Goal: Task Accomplishment & Management: Use online tool/utility

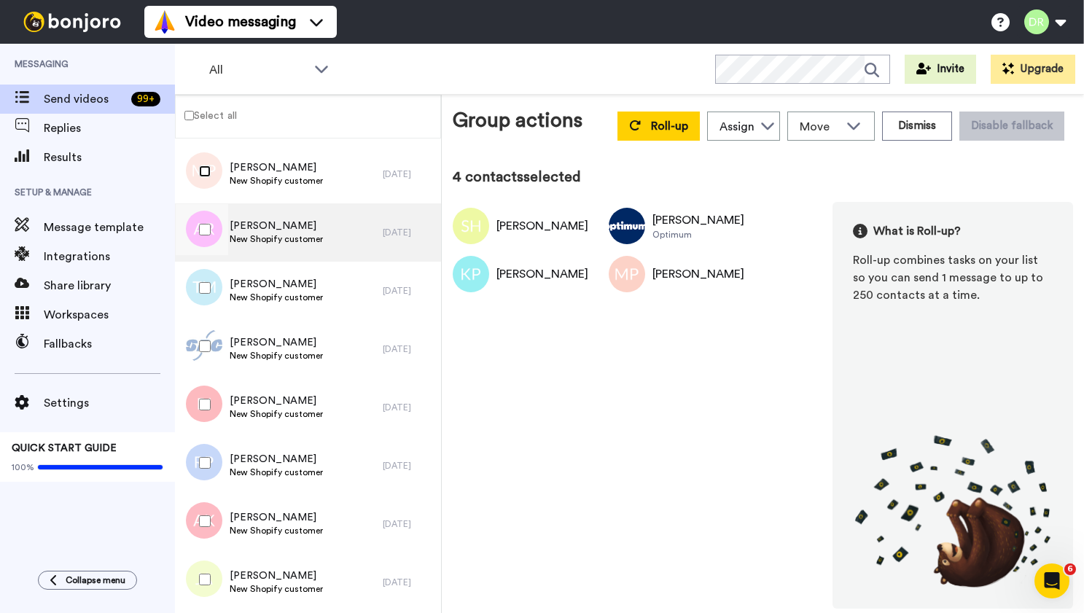
scroll to position [198, 0]
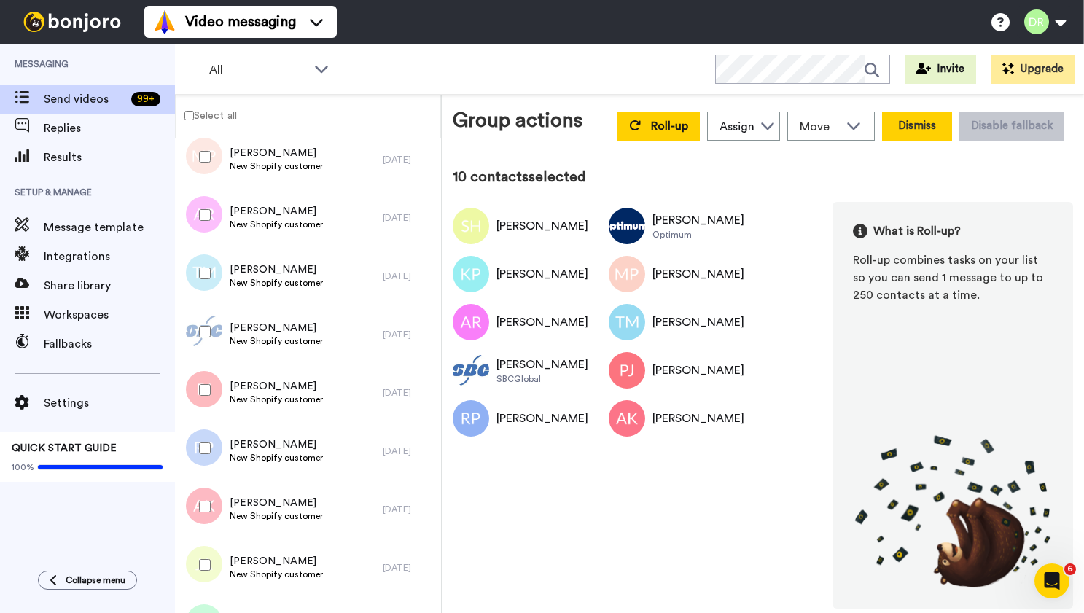
click at [914, 129] on button "Dismiss" at bounding box center [917, 126] width 70 height 29
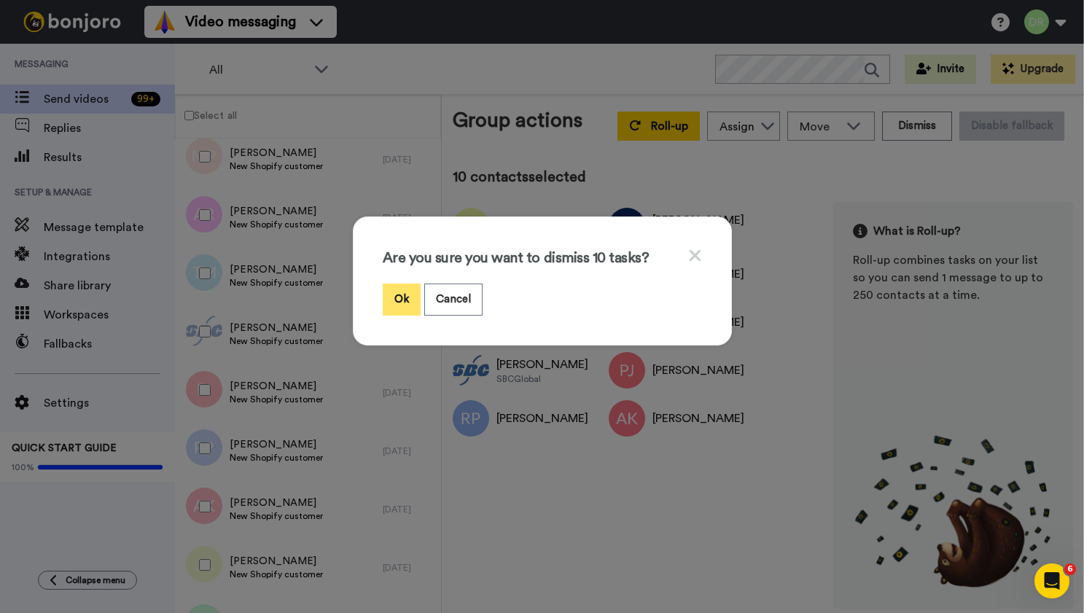
click at [403, 297] on button "Ok" at bounding box center [402, 299] width 38 height 31
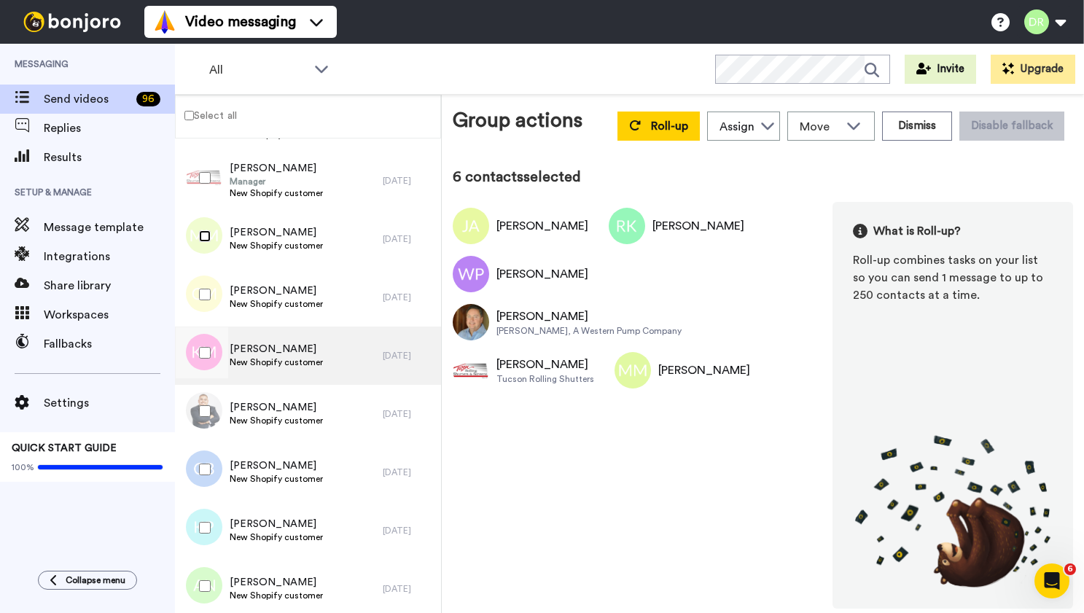
scroll to position [234, 0]
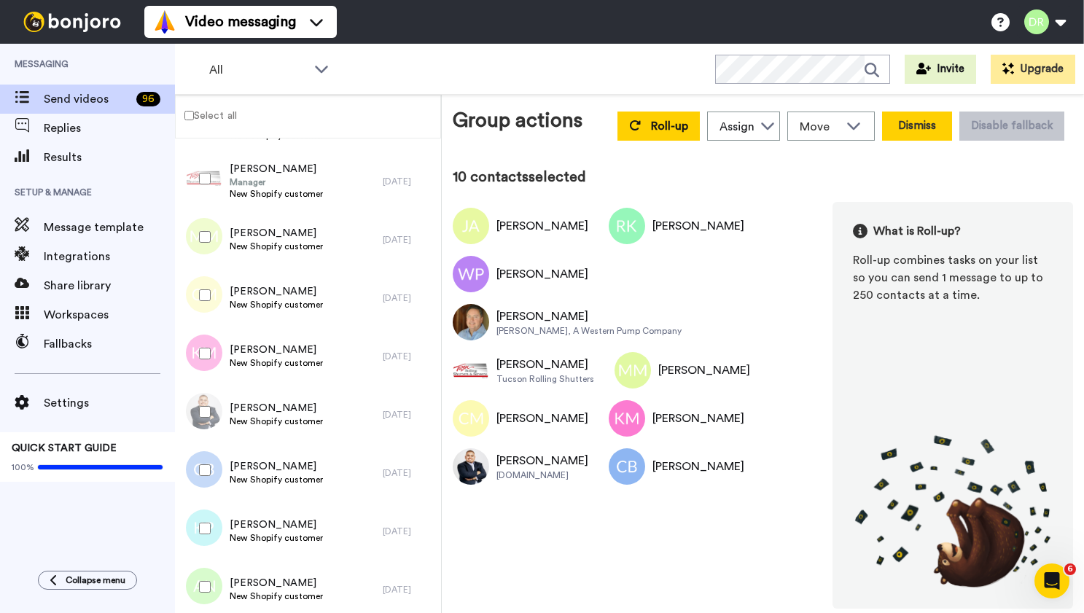
click at [929, 132] on button "Dismiss" at bounding box center [917, 126] width 70 height 29
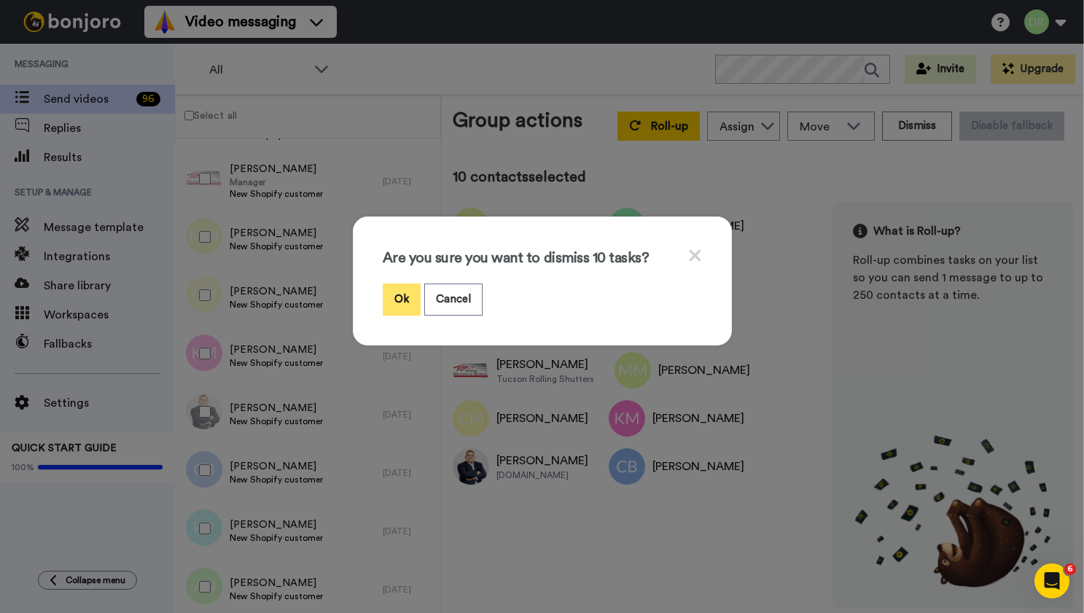
click at [400, 294] on button "Ok" at bounding box center [402, 299] width 38 height 31
